Goal: Information Seeking & Learning: Learn about a topic

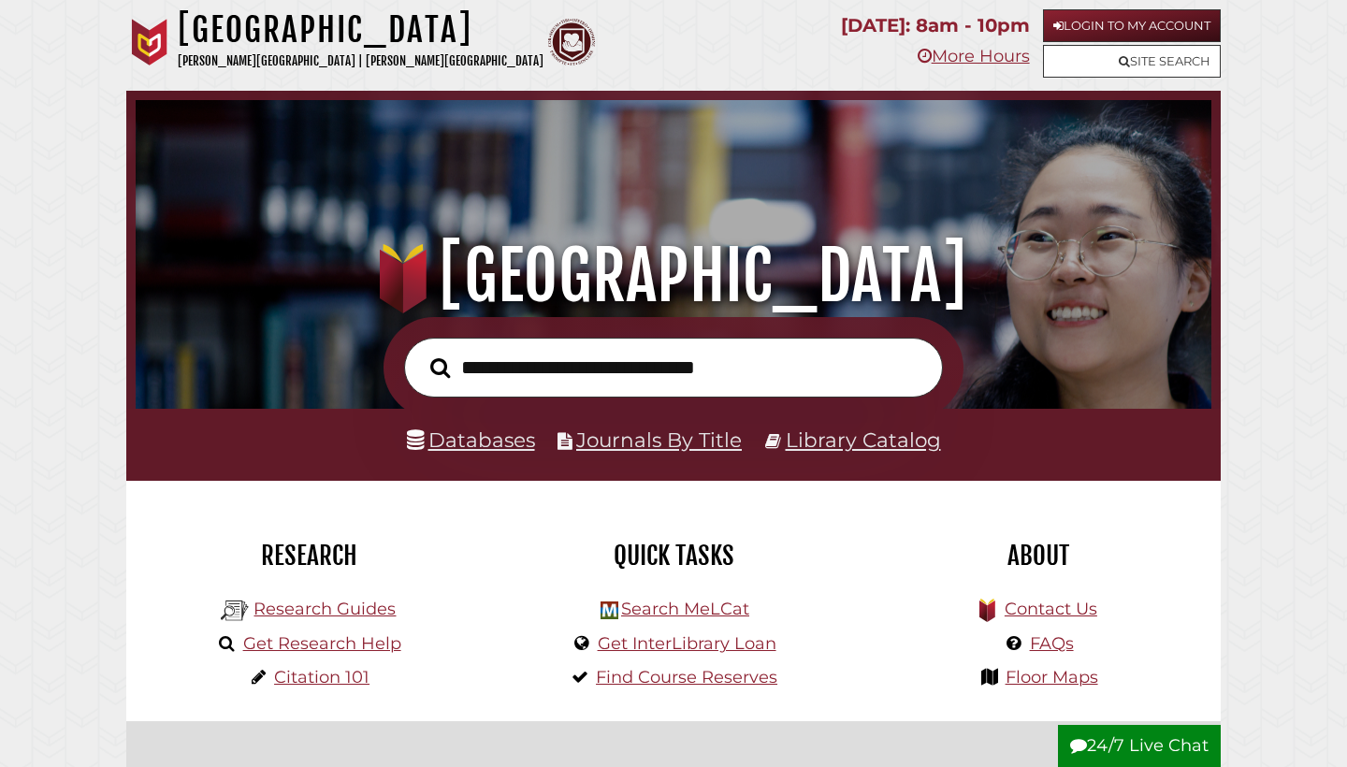
scroll to position [356, 1067]
click at [484, 442] on link "Databases" at bounding box center [471, 440] width 128 height 24
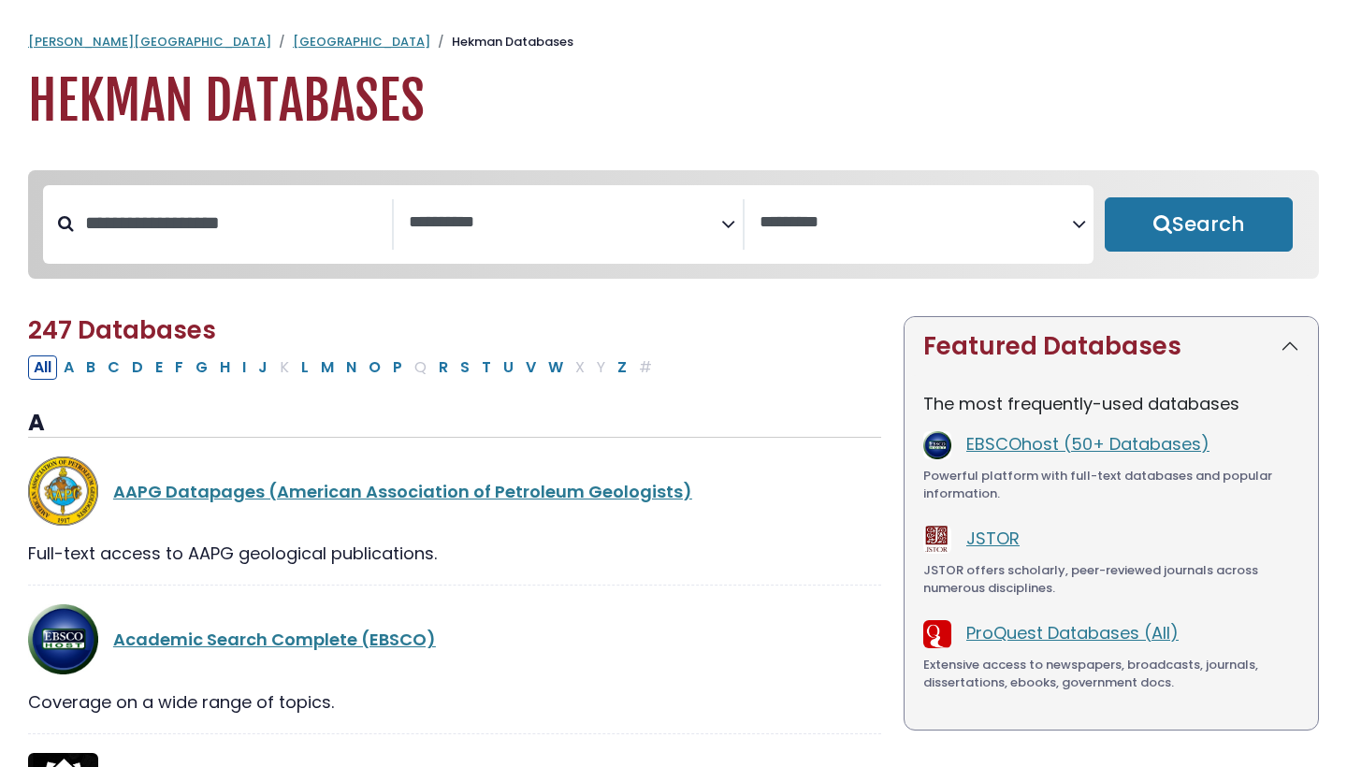
select select "Database Subject Filter"
select select "Database Vendors Filter"
click at [554, 225] on textarea "Search" at bounding box center [565, 223] width 312 height 20
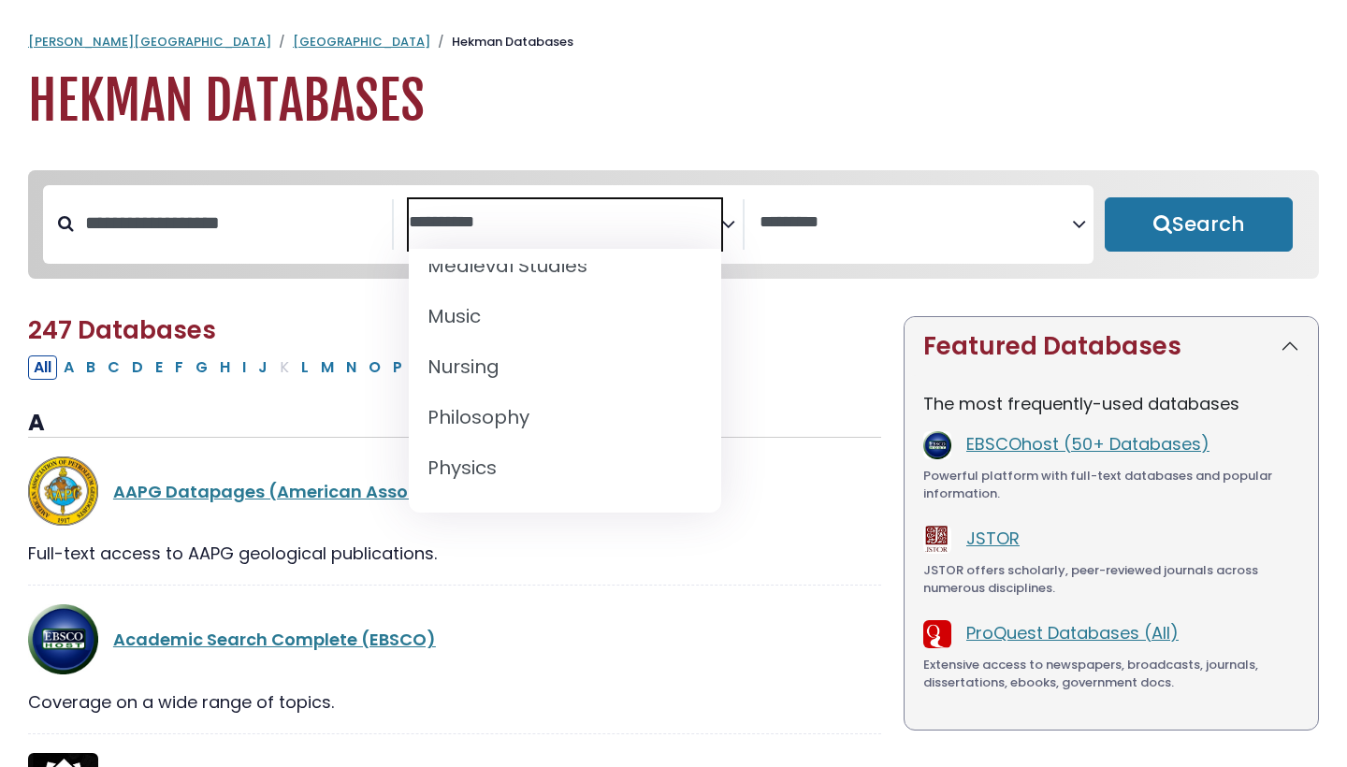
scroll to position [1439, 0]
select select "*****"
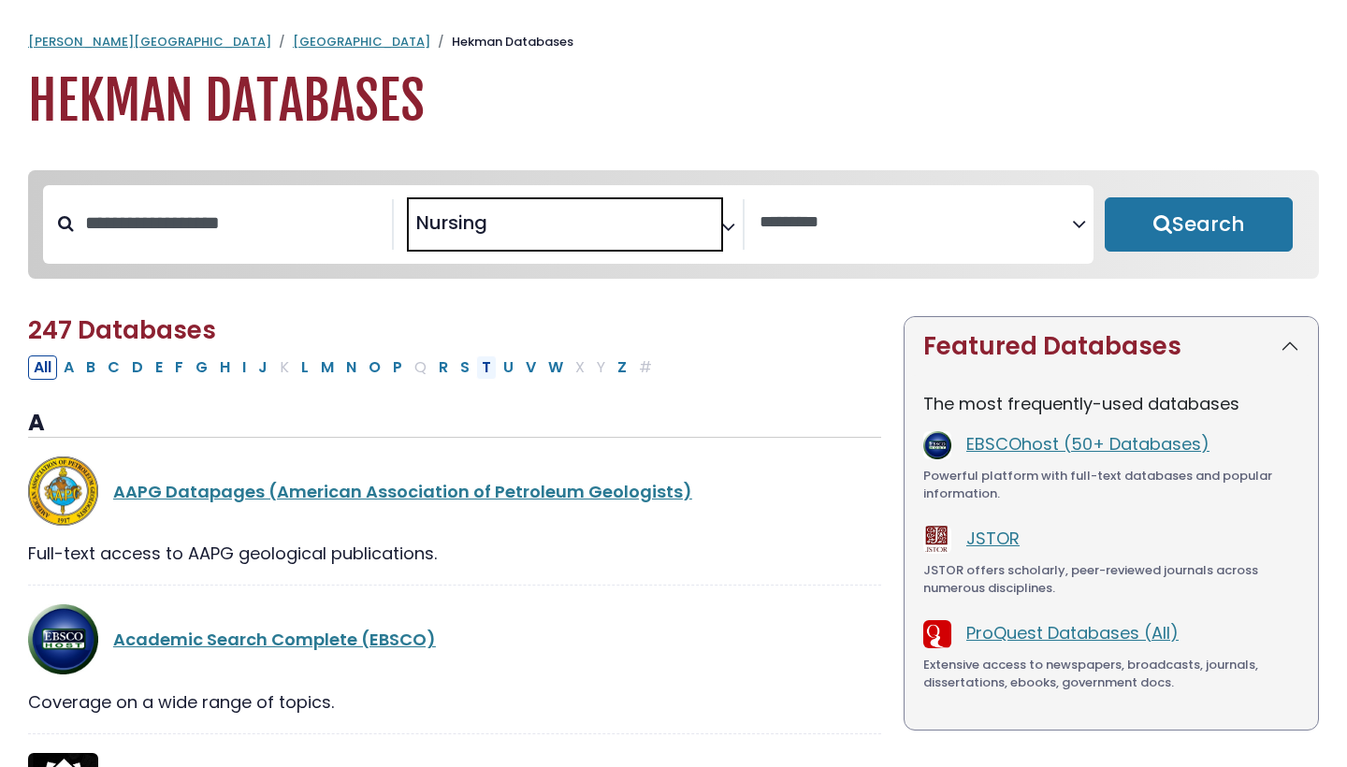
scroll to position [674, 0]
click at [1223, 220] on button "Search" at bounding box center [1199, 224] width 188 height 54
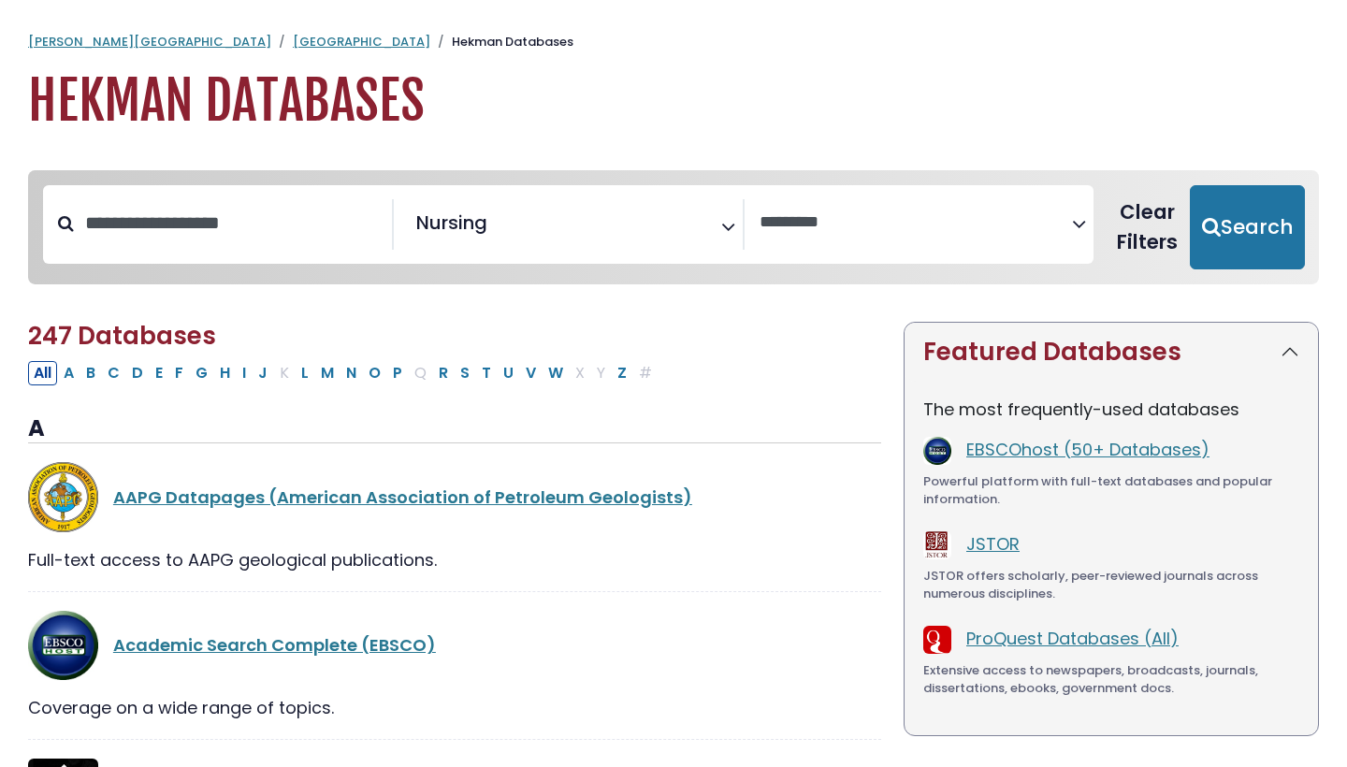
select select "Database Vendors Filter"
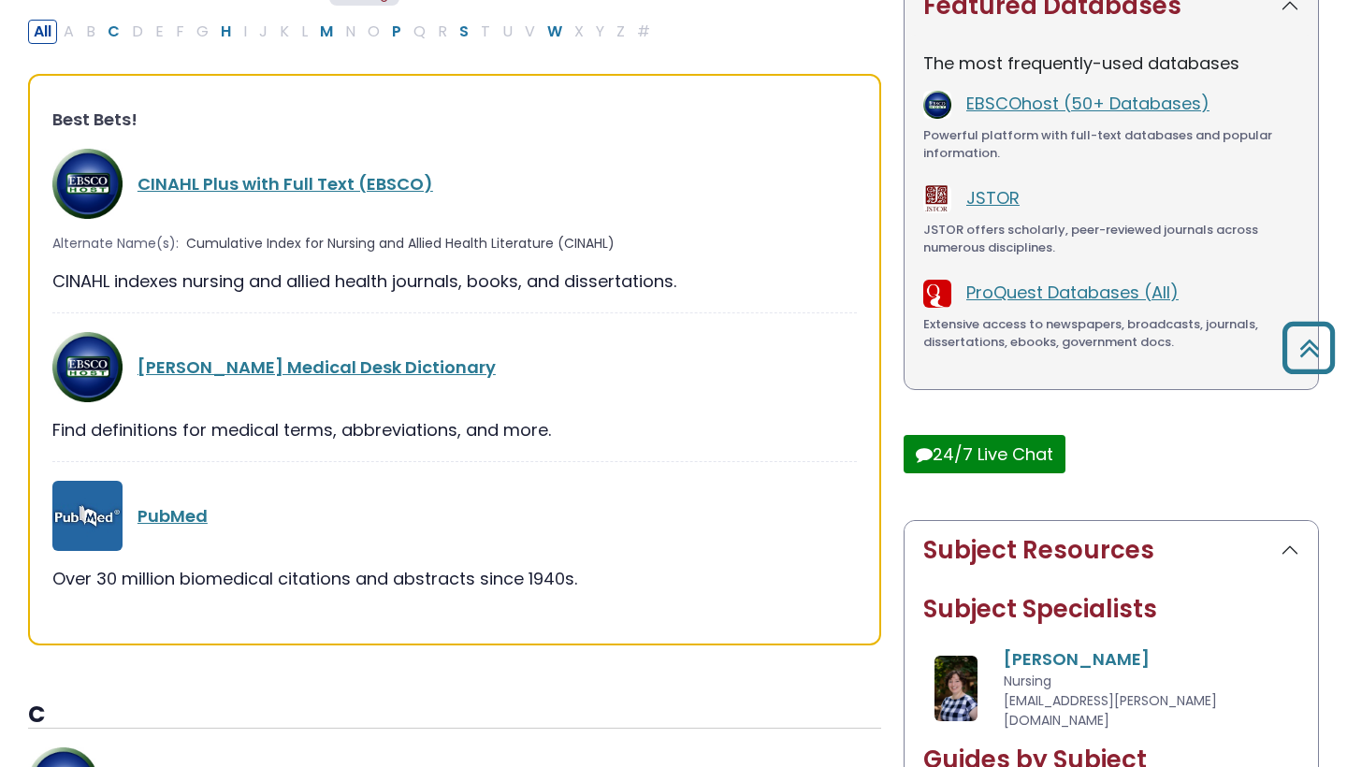
scroll to position [348, 0]
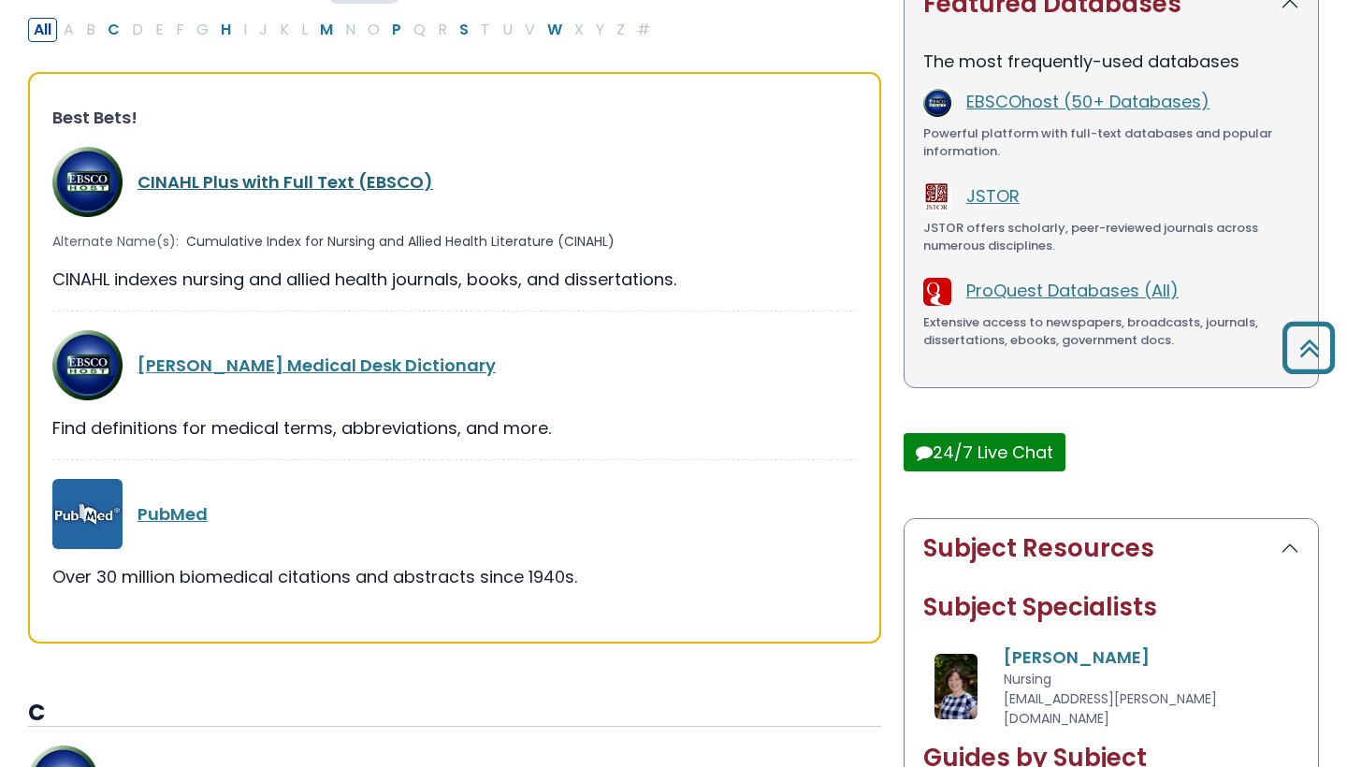
click at [271, 176] on link "CINAHL Plus with Full Text (EBSCO)" at bounding box center [286, 181] width 296 height 23
